Goal: Task Accomplishment & Management: Use online tool/utility

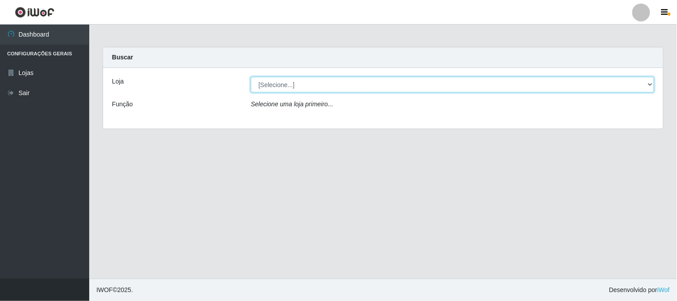
click at [650, 84] on select "[Selecione...] Casatudo BR" at bounding box center [452, 85] width 403 height 16
select select "197"
click at [251, 77] on select "[Selecione...] Casatudo BR" at bounding box center [452, 85] width 403 height 16
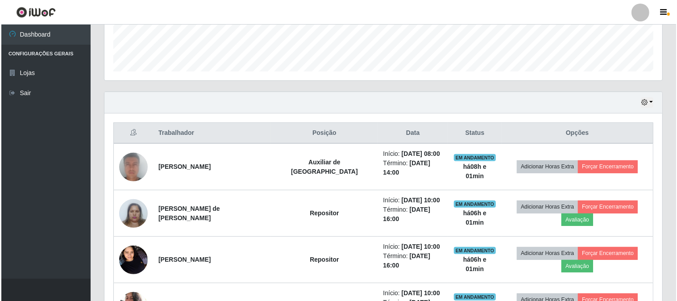
scroll to position [297, 0]
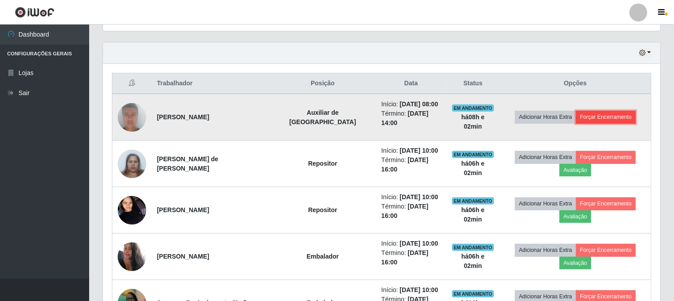
click at [596, 116] on button "Forçar Encerramento" at bounding box center [606, 117] width 60 height 12
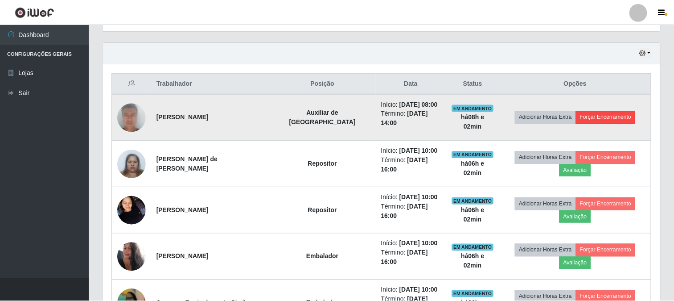
scroll to position [185, 552]
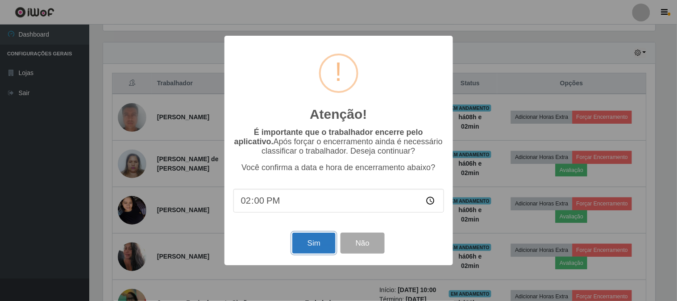
click at [317, 243] on button "Sim" at bounding box center [313, 242] width 43 height 21
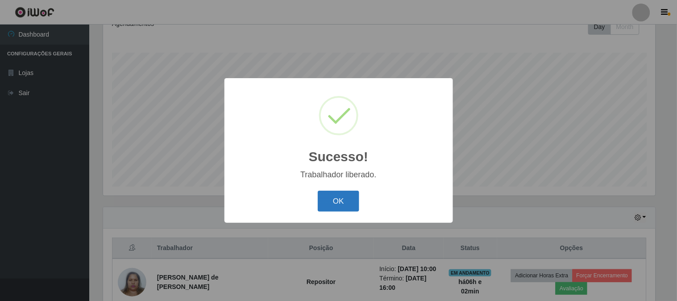
click at [342, 198] on button "OK" at bounding box center [338, 200] width 41 height 21
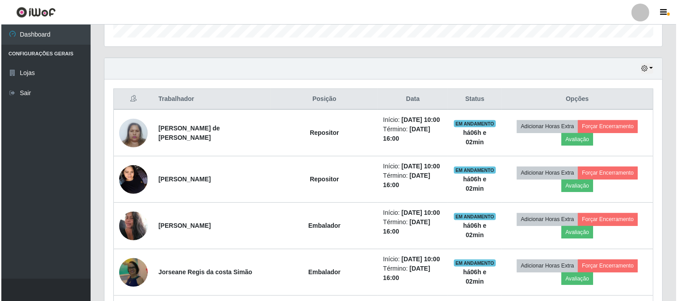
scroll to position [331, 0]
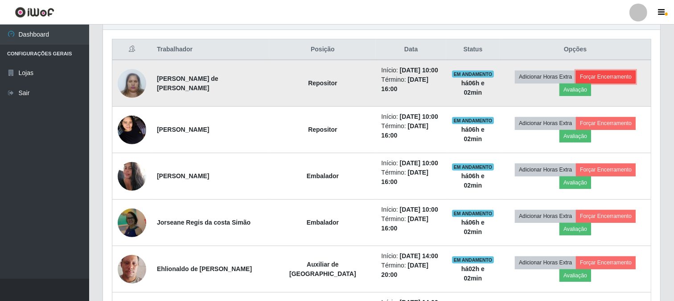
click at [578, 76] on button "Forçar Encerramento" at bounding box center [606, 76] width 60 height 12
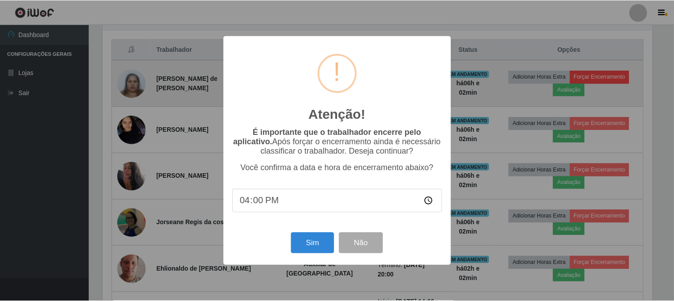
scroll to position [185, 552]
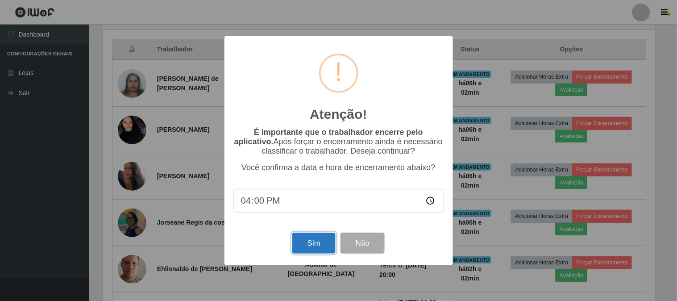
click at [322, 247] on button "Sim" at bounding box center [313, 242] width 43 height 21
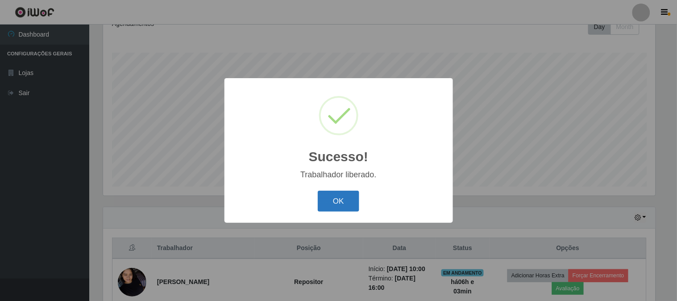
click at [354, 192] on button "OK" at bounding box center [338, 200] width 41 height 21
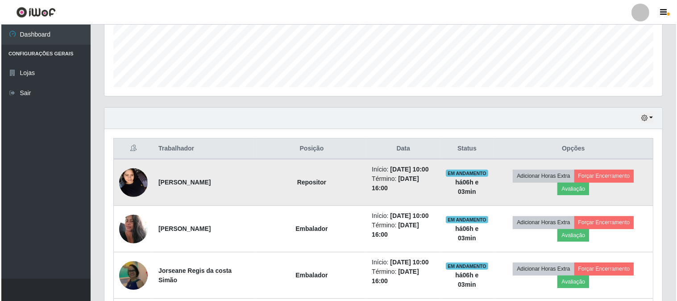
scroll to position [281, 0]
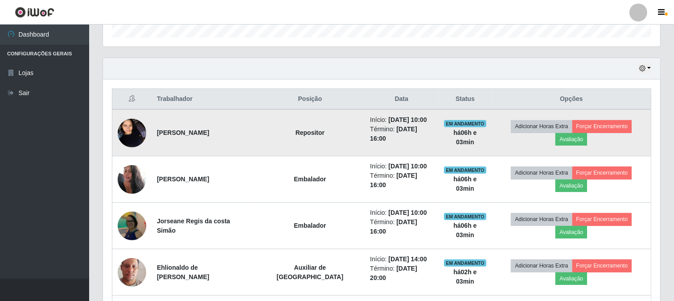
click at [140, 125] on img at bounding box center [132, 133] width 29 height 38
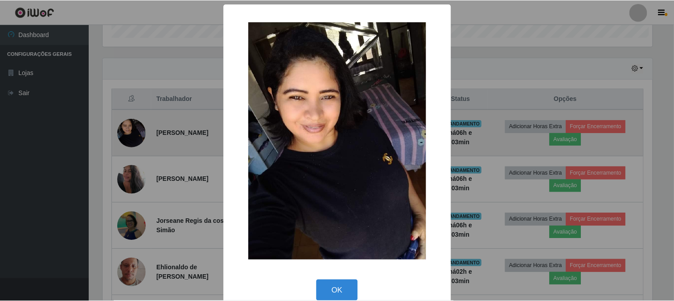
scroll to position [185, 552]
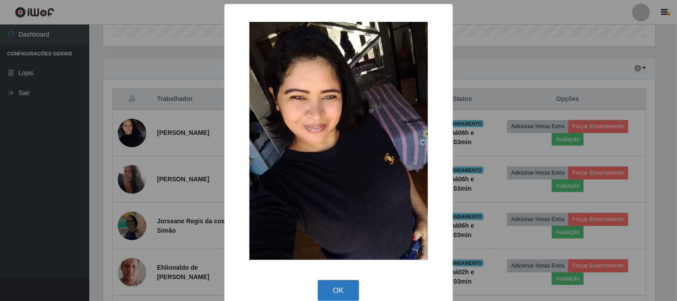
click at [342, 284] on button "OK" at bounding box center [338, 290] width 41 height 21
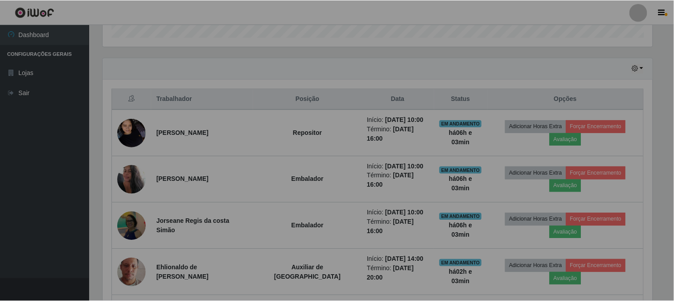
scroll to position [185, 558]
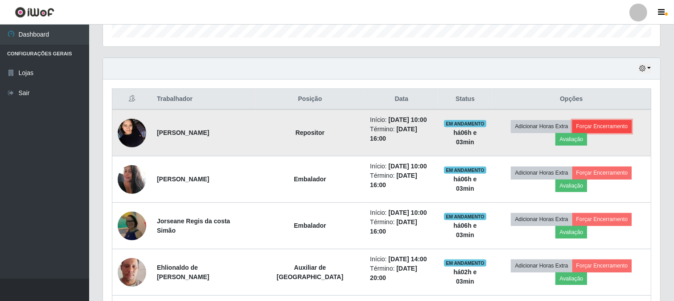
click at [583, 128] on button "Forçar Encerramento" at bounding box center [603, 126] width 60 height 12
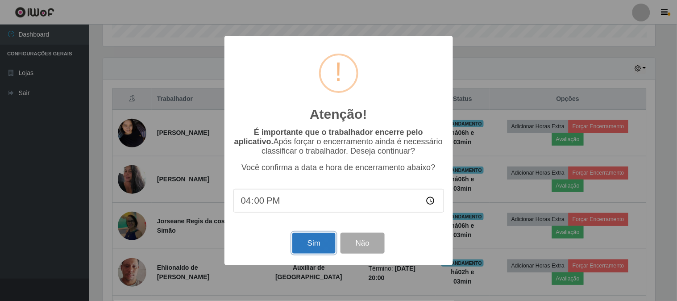
click at [306, 243] on button "Sim" at bounding box center [313, 242] width 43 height 21
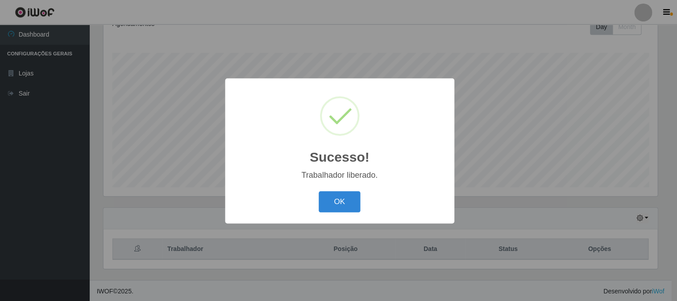
scroll to position [0, 0]
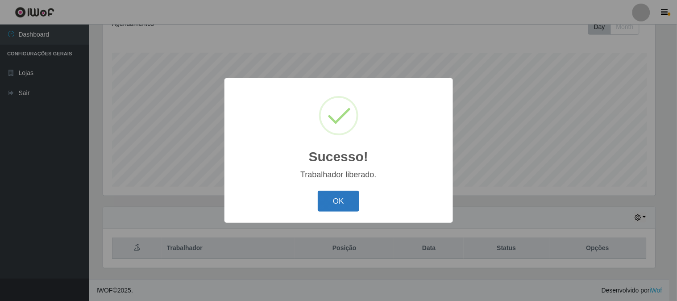
click at [332, 199] on button "OK" at bounding box center [338, 200] width 41 height 21
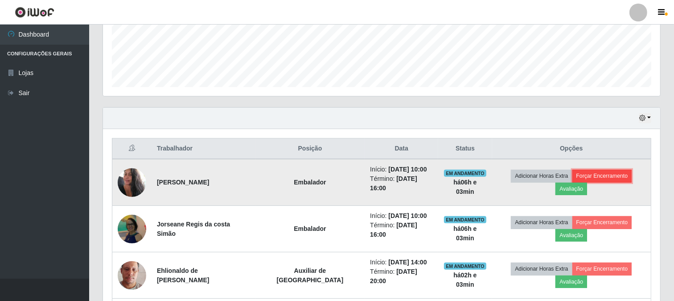
click at [594, 181] on button "Forçar Encerramento" at bounding box center [603, 175] width 60 height 12
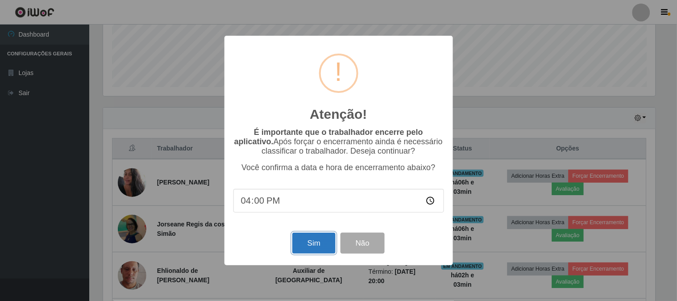
click at [310, 244] on button "Sim" at bounding box center [313, 242] width 43 height 21
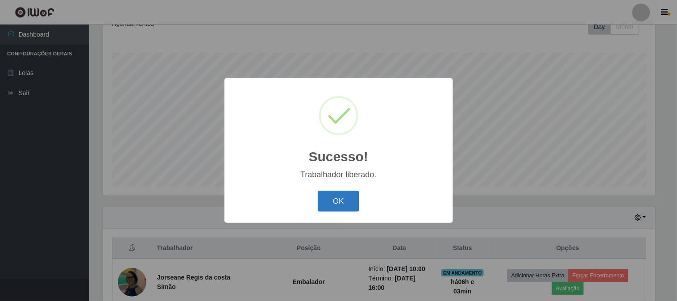
click at [343, 199] on button "OK" at bounding box center [338, 200] width 41 height 21
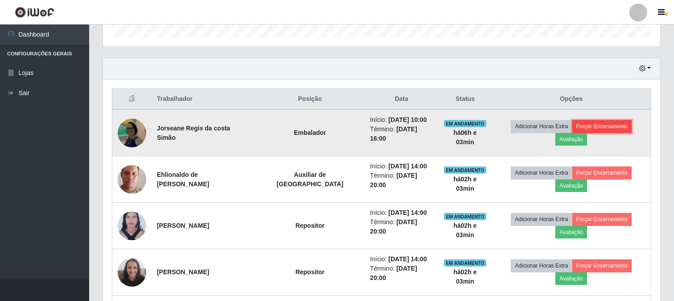
click at [574, 132] on button "Forçar Encerramento" at bounding box center [603, 126] width 60 height 12
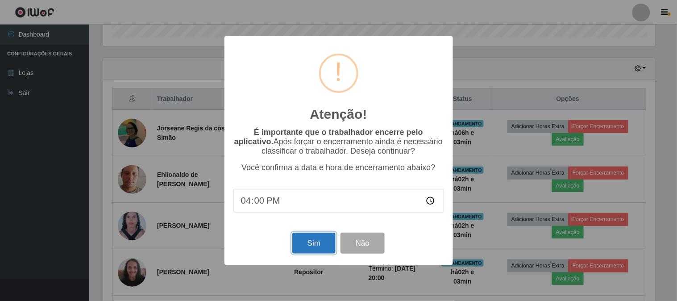
click at [328, 243] on button "Sim" at bounding box center [313, 242] width 43 height 21
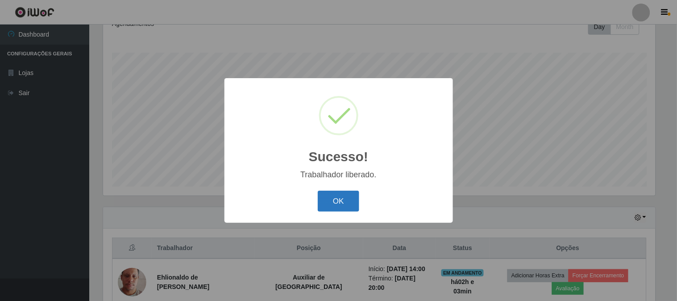
drag, startPoint x: 334, startPoint y: 189, endPoint x: 339, endPoint y: 203, distance: 15.7
click at [334, 189] on div "OK Cancel" at bounding box center [338, 200] width 211 height 25
click at [340, 207] on button "OK" at bounding box center [338, 200] width 41 height 21
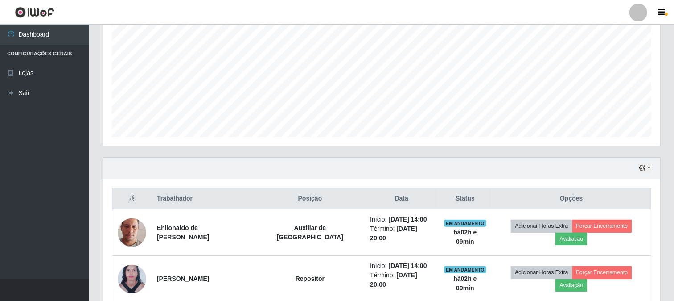
scroll to position [331, 0]
